Goal: Task Accomplishment & Management: Use online tool/utility

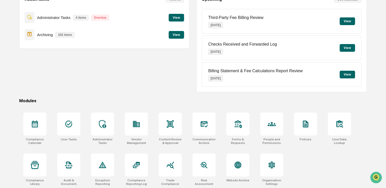
scroll to position [60, 0]
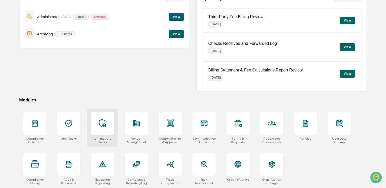
click at [96, 137] on div "Administrator Tasks" at bounding box center [102, 140] width 23 height 7
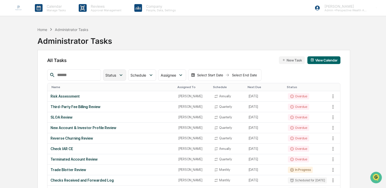
click at [116, 75] on span "Status" at bounding box center [110, 75] width 11 height 4
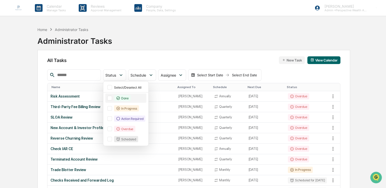
click at [130, 98] on div "Done" at bounding box center [122, 98] width 17 height 6
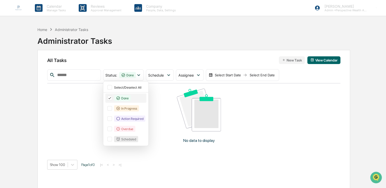
click at [113, 99] on icon at bounding box center [110, 98] width 6 height 4
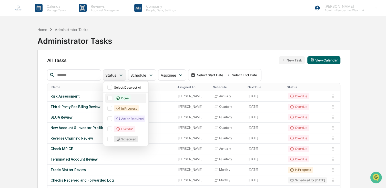
click at [116, 75] on span "Status" at bounding box center [110, 75] width 11 height 4
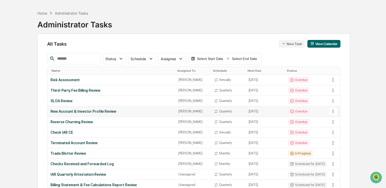
scroll to position [26, 0]
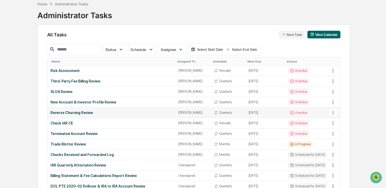
click at [76, 111] on div "Reverse Churning Review" at bounding box center [112, 113] width 122 height 4
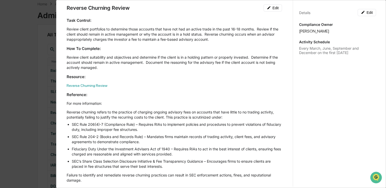
scroll to position [0, 0]
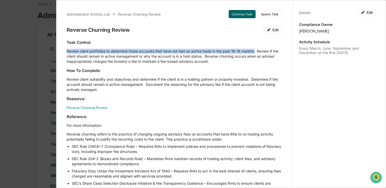
drag, startPoint x: 67, startPoint y: 49, endPoint x: 256, endPoint y: 49, distance: 188.6
click at [256, 49] on p "Review client portfolios to determine those accounts that have not had an activ…" at bounding box center [175, 56] width 216 height 15
copy p "Review client portfolios to determine those accounts that have not had an activ…"
drag, startPoint x: 21, startPoint y: 67, endPoint x: 71, endPoint y: 61, distance: 50.5
click at [21, 67] on div "Administrator Activity List Reverse Churning Review Continue Task Spawn Task Re…" at bounding box center [193, 94] width 386 height 188
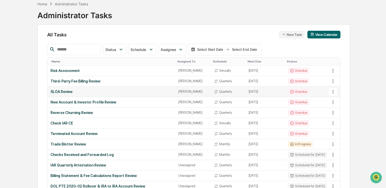
scroll to position [51, 0]
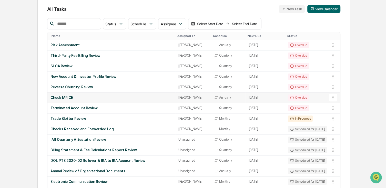
click at [64, 96] on div "Check IAR CE" at bounding box center [112, 98] width 122 height 4
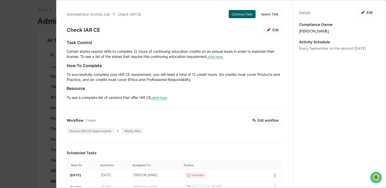
scroll to position [0, 0]
click at [240, 15] on button "Continue Task" at bounding box center [242, 14] width 27 height 8
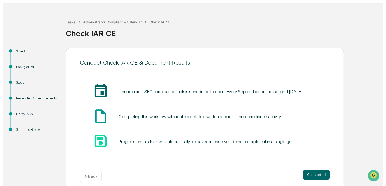
scroll to position [19, 0]
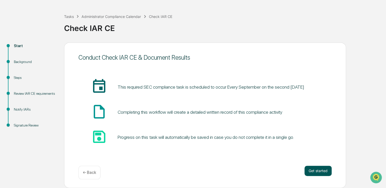
click at [317, 174] on button "Get started" at bounding box center [318, 171] width 27 height 10
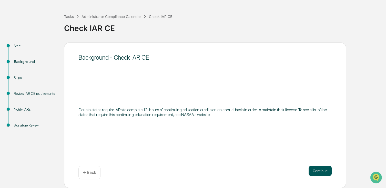
click at [316, 166] on button "Continue" at bounding box center [320, 171] width 23 height 10
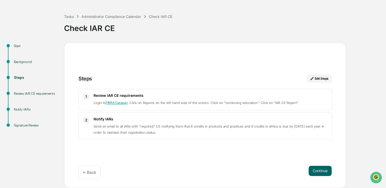
click at [121, 103] on link "FINRA Gateway" at bounding box center [117, 103] width 22 height 4
click at [327, 173] on button "Continue" at bounding box center [320, 171] width 23 height 10
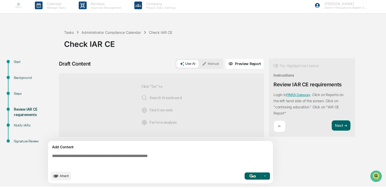
scroll to position [4, 0]
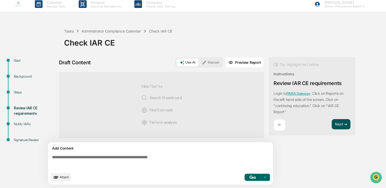
click at [346, 126] on button "Next ➔" at bounding box center [341, 124] width 19 height 11
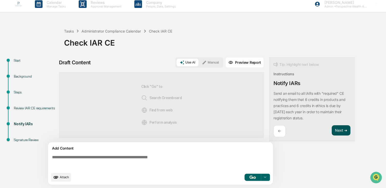
click at [344, 128] on button "Next ➔" at bounding box center [341, 130] width 19 height 11
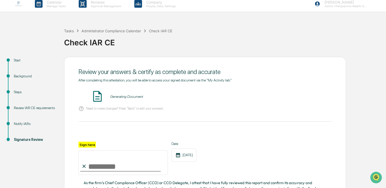
scroll to position [55, 0]
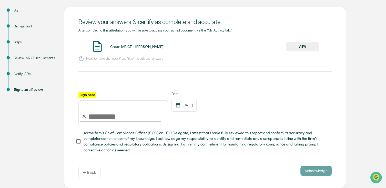
click at [305, 48] on button "VIEW" at bounding box center [302, 46] width 33 height 9
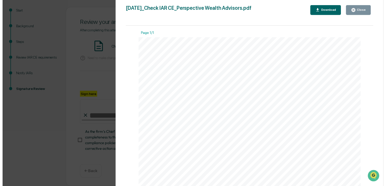
scroll to position [168, 0]
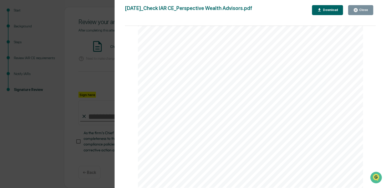
click at [363, 12] on div "Close" at bounding box center [363, 10] width 10 height 4
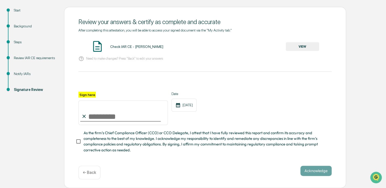
click at [94, 120] on input "Sign here" at bounding box center [124, 113] width 90 height 25
type input "**********"
click at [324, 175] on button "Acknowledge" at bounding box center [316, 171] width 31 height 10
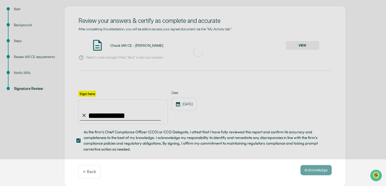
scroll to position [19, 0]
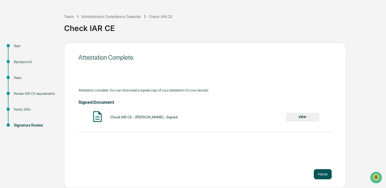
click at [326, 179] on button "Home" at bounding box center [323, 174] width 18 height 10
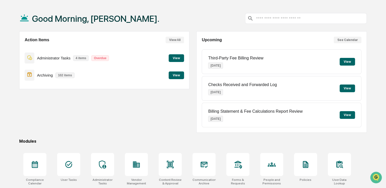
click at [171, 58] on button "View" at bounding box center [176, 58] width 15 height 8
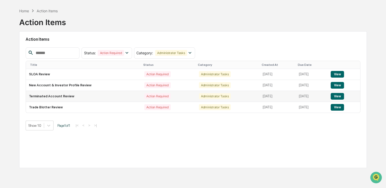
click at [65, 96] on td "Terminated Account Review" at bounding box center [83, 96] width 115 height 11
click at [338, 97] on button "View" at bounding box center [337, 96] width 13 height 7
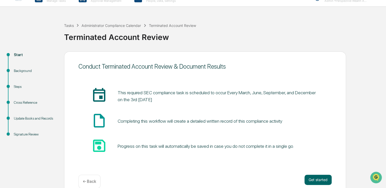
scroll to position [19, 0]
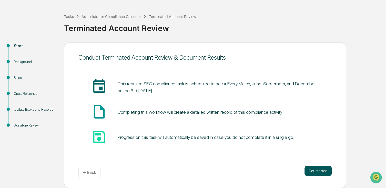
click at [316, 171] on button "Get started" at bounding box center [318, 171] width 27 height 10
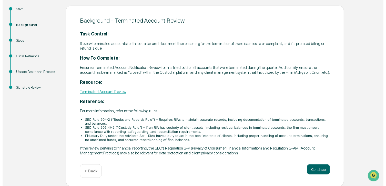
scroll to position [61, 0]
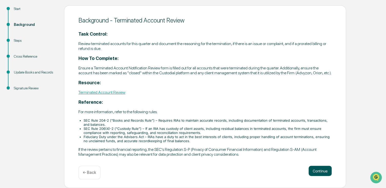
click at [318, 170] on button "Continue" at bounding box center [320, 171] width 23 height 10
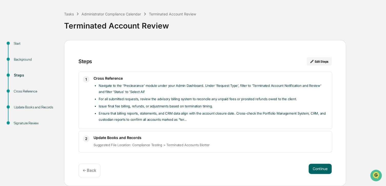
scroll to position [19, 0]
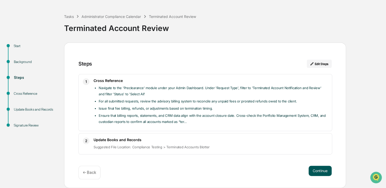
click at [317, 170] on button "Continue" at bounding box center [320, 171] width 23 height 10
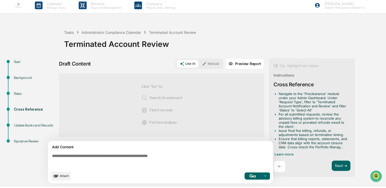
scroll to position [4, 0]
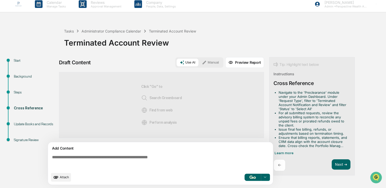
click at [278, 165] on p "←" at bounding box center [279, 165] width 3 height 5
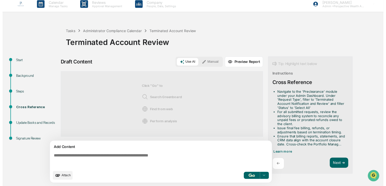
scroll to position [19, 0]
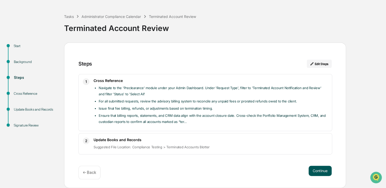
click at [317, 173] on button "Continue" at bounding box center [320, 171] width 23 height 10
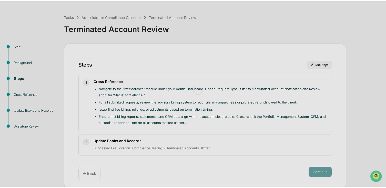
scroll to position [4, 0]
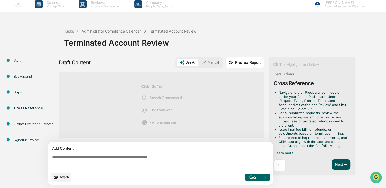
click at [340, 161] on button "Next ➔" at bounding box center [341, 165] width 19 height 11
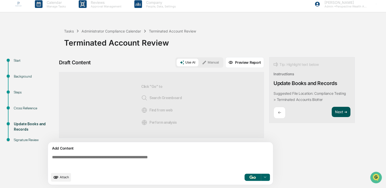
click at [340, 114] on button "Next ➔" at bounding box center [341, 112] width 19 height 11
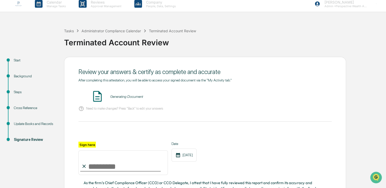
scroll to position [30, 0]
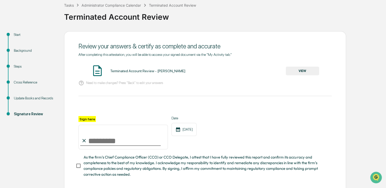
click at [306, 73] on button "VIEW" at bounding box center [302, 71] width 33 height 9
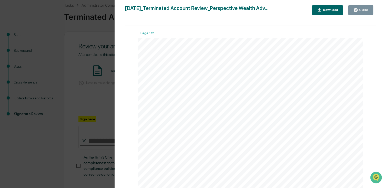
click at [333, 9] on div "Download" at bounding box center [330, 10] width 16 height 4
click at [367, 36] on div "Page 1/2 [DATE] Perspective Wealth Advisors Terminated Account Review Backgroun…" at bounding box center [250, 110] width 251 height 168
click at [361, 11] on div "Close" at bounding box center [363, 10] width 10 height 4
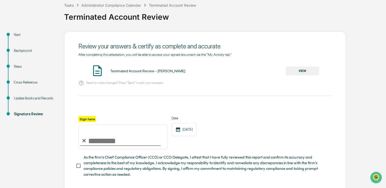
click at [126, 149] on input "Sign here" at bounding box center [124, 137] width 90 height 25
type input "**********"
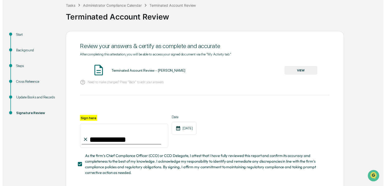
scroll to position [56, 0]
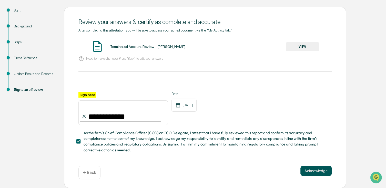
click at [318, 173] on button "Acknowledge" at bounding box center [316, 171] width 31 height 10
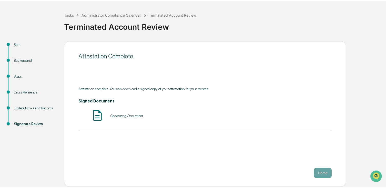
scroll to position [19, 0]
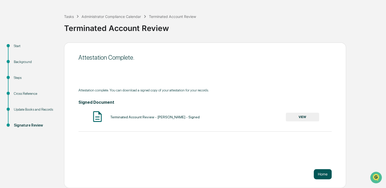
click at [327, 175] on button "Home" at bounding box center [323, 174] width 18 height 10
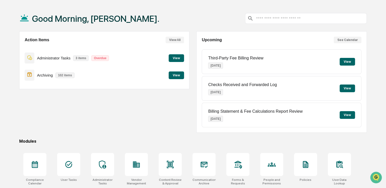
click at [172, 80] on div "Archiving 102 items View" at bounding box center [105, 75] width 160 height 17
click at [175, 78] on button "View" at bounding box center [176, 76] width 15 height 8
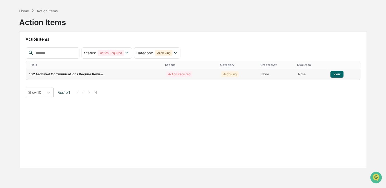
click at [333, 75] on button "View" at bounding box center [337, 74] width 13 height 7
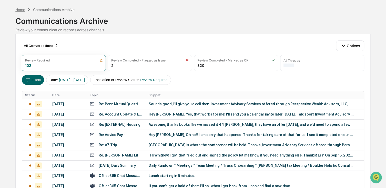
click at [18, 9] on div "Home" at bounding box center [20, 9] width 10 height 4
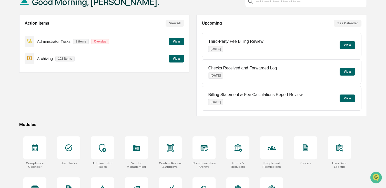
scroll to position [44, 0]
